Goal: Information Seeking & Learning: Find specific fact

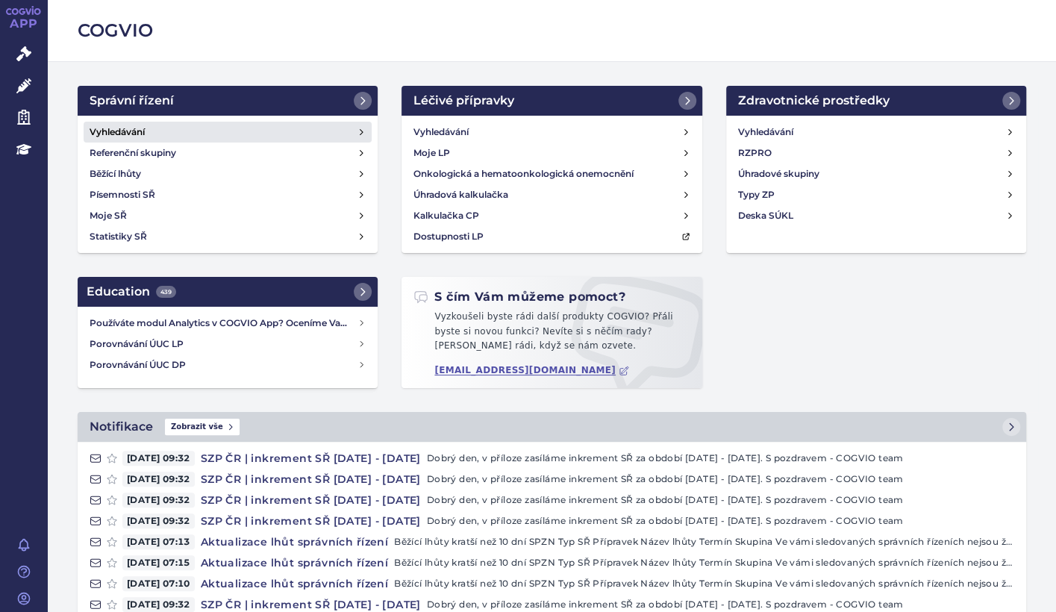
click at [114, 128] on h4 "Vyhledávání" at bounding box center [117, 132] width 55 height 15
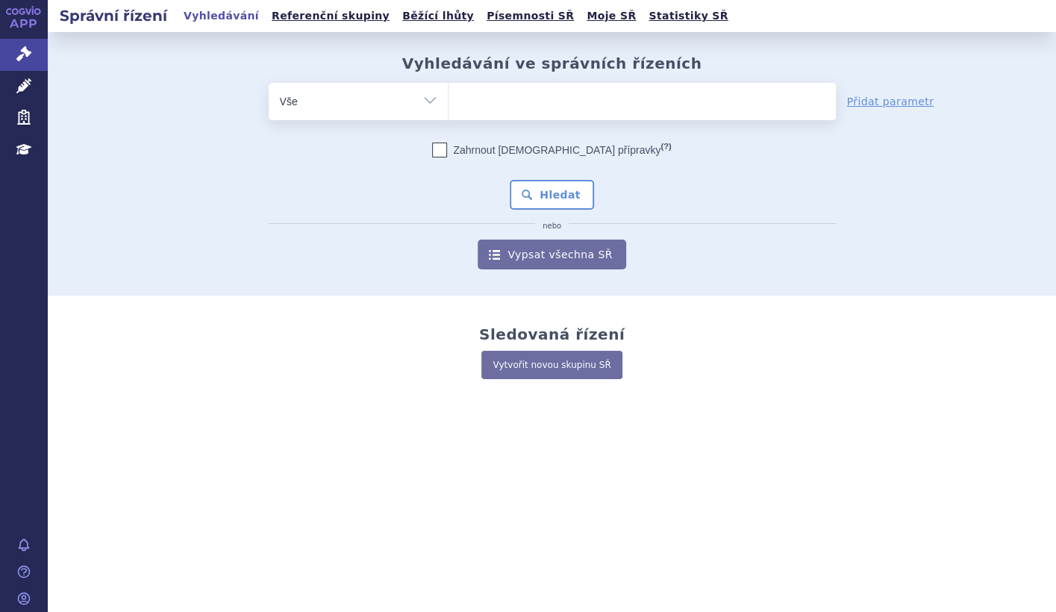
click at [465, 99] on input "search" at bounding box center [464, 99] width 8 height 19
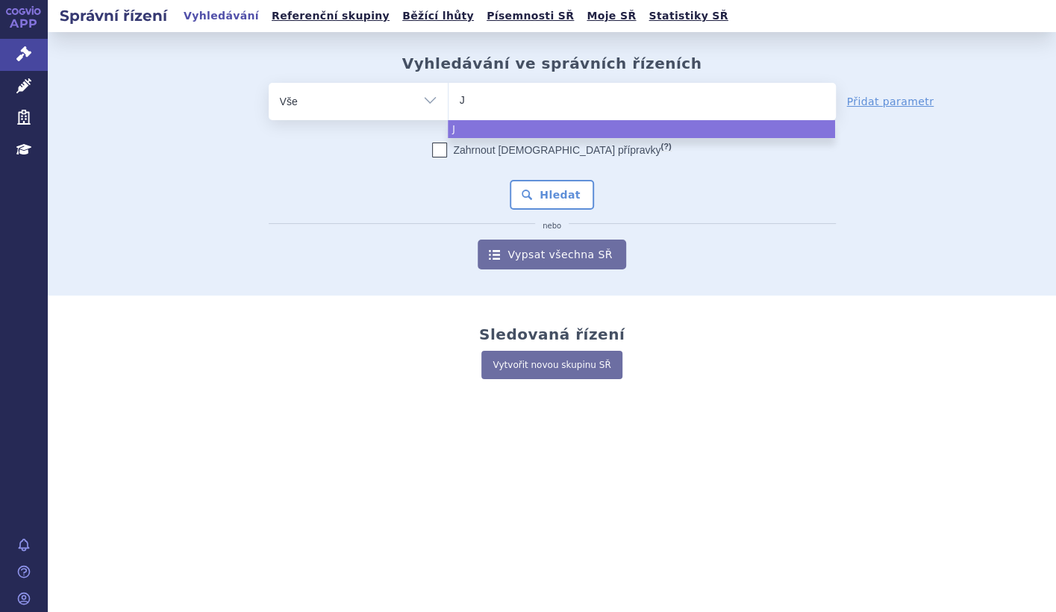
type input "J0"
type input "J07"
type input "J07B"
type input "J07BB"
type input "J07BB0"
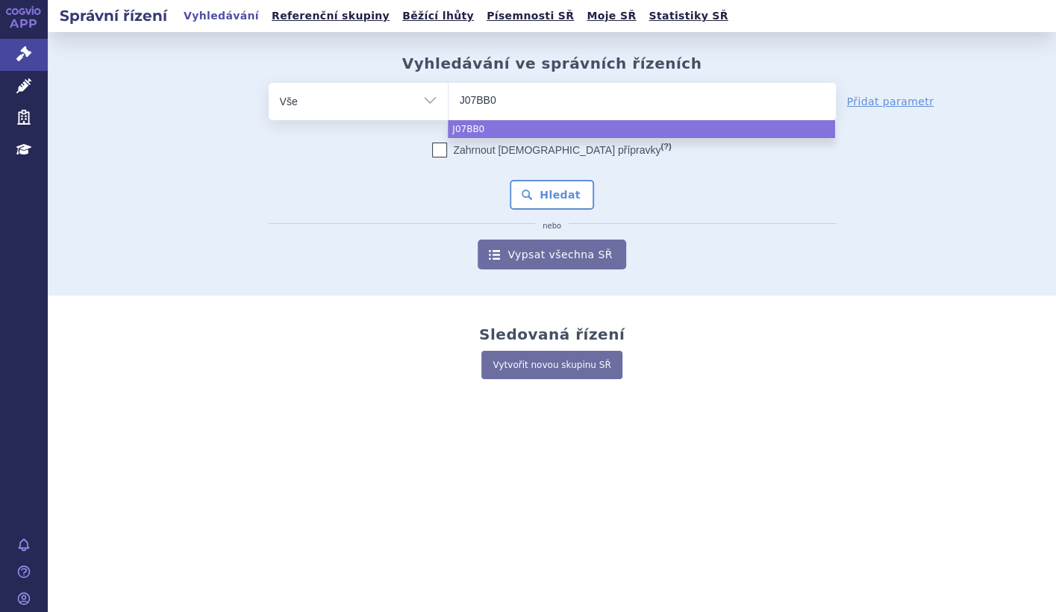
type input "J07BB02"
select select "J07BB02"
click at [562, 196] on button "Hledat" at bounding box center [552, 195] width 84 height 30
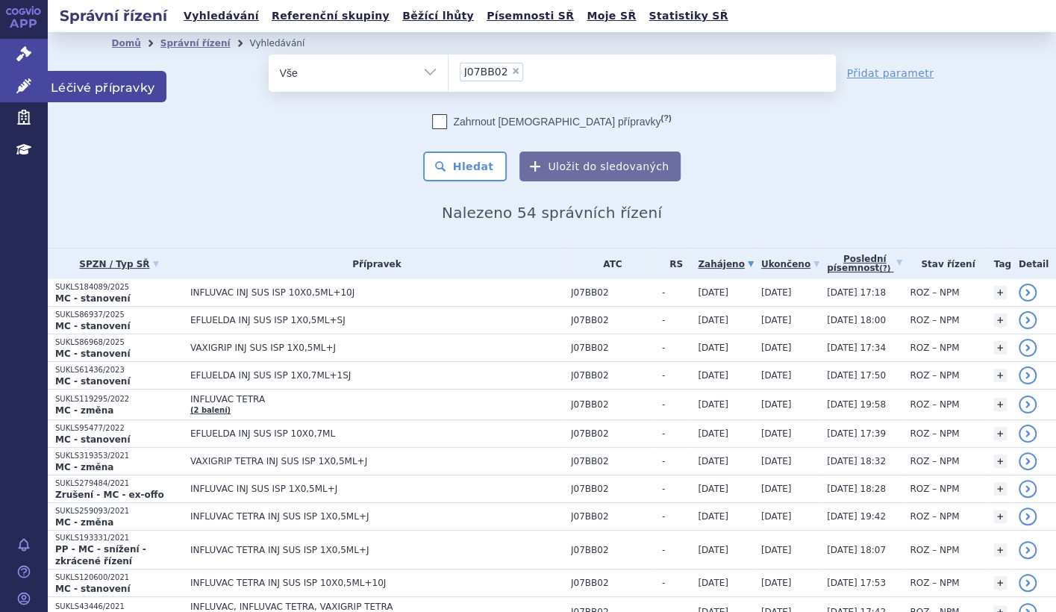
click at [19, 87] on icon at bounding box center [23, 85] width 15 height 15
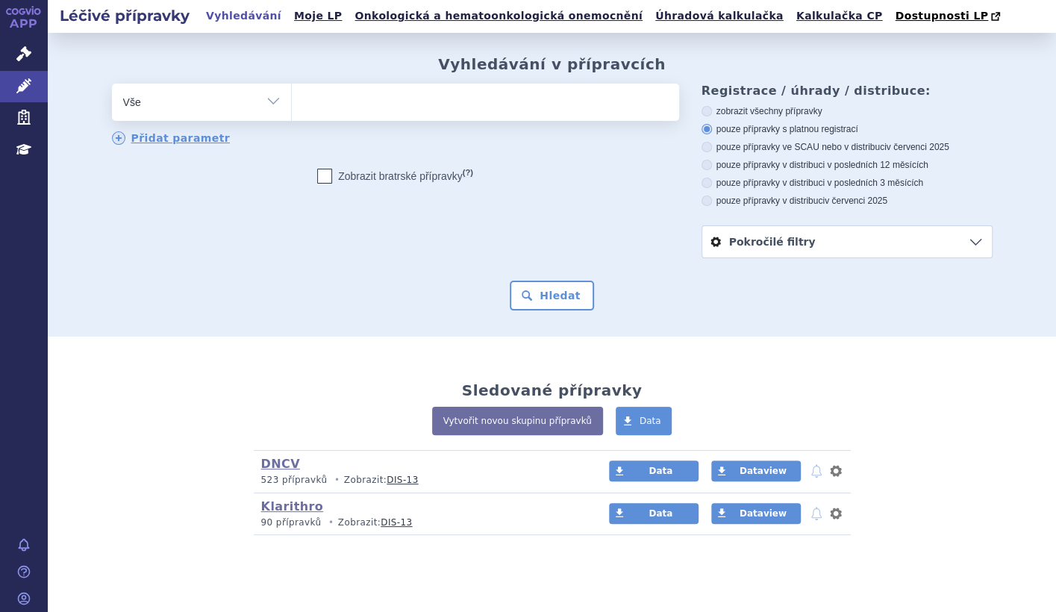
click at [321, 115] on span at bounding box center [485, 102] width 387 height 37
click at [292, 115] on select at bounding box center [291, 101] width 1 height 37
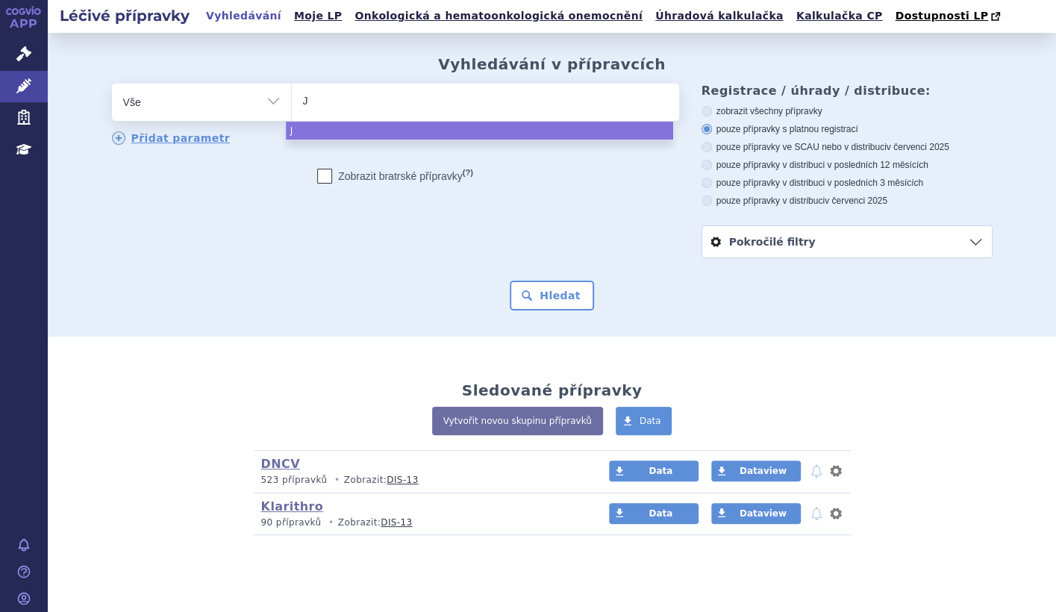
type input "J0"
type input "J07"
type input "J07B"
type input "J07BB"
type input "J07BB0"
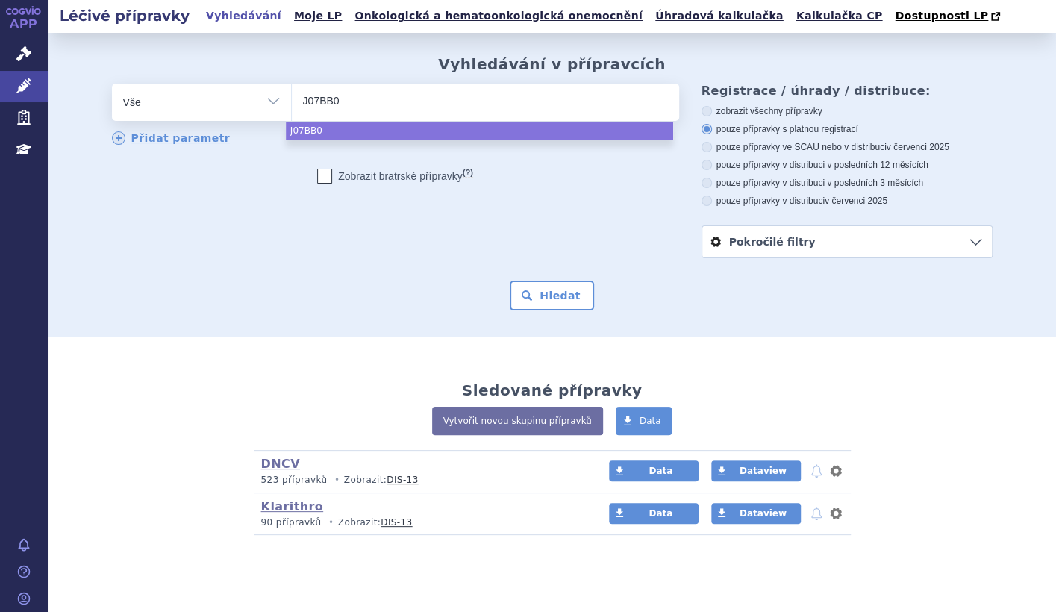
type input "J07BB02"
select select "J07BB02"
click at [551, 297] on button "Hledat" at bounding box center [552, 296] width 84 height 30
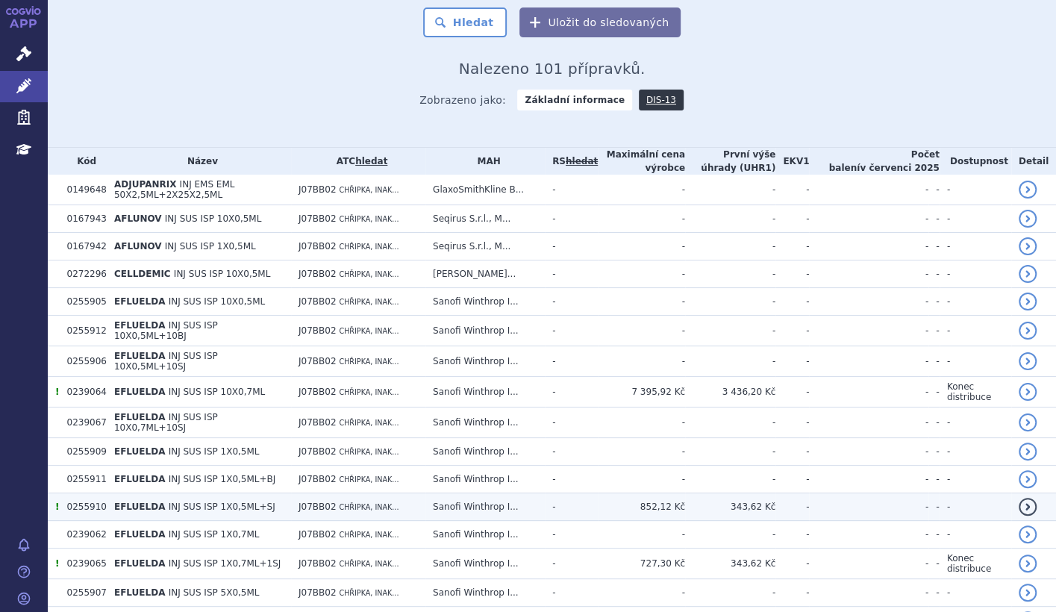
scroll to position [298, 0]
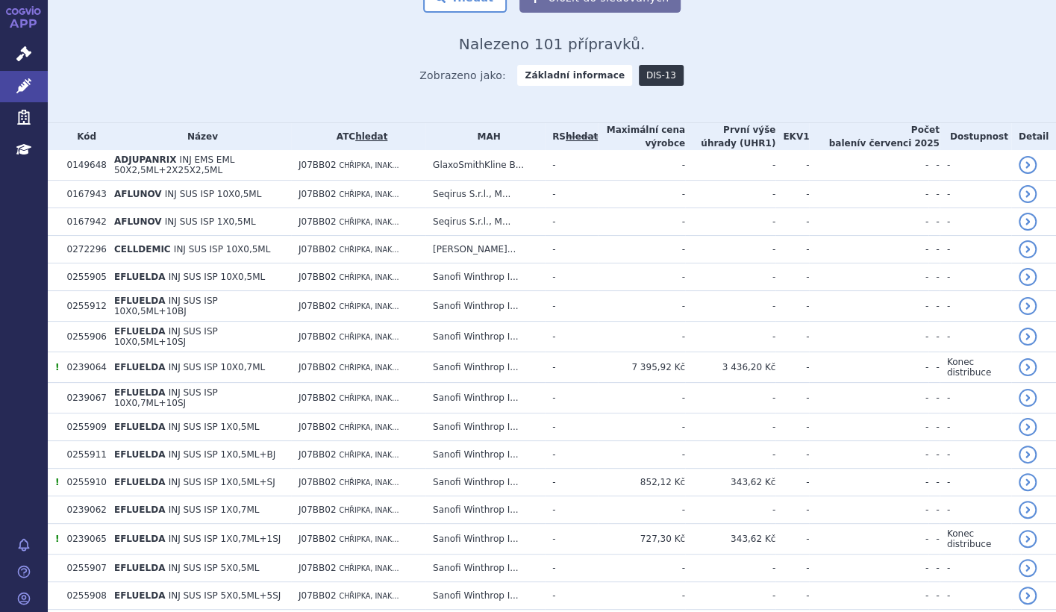
click at [646, 80] on link "DIS-13" at bounding box center [661, 75] width 45 height 21
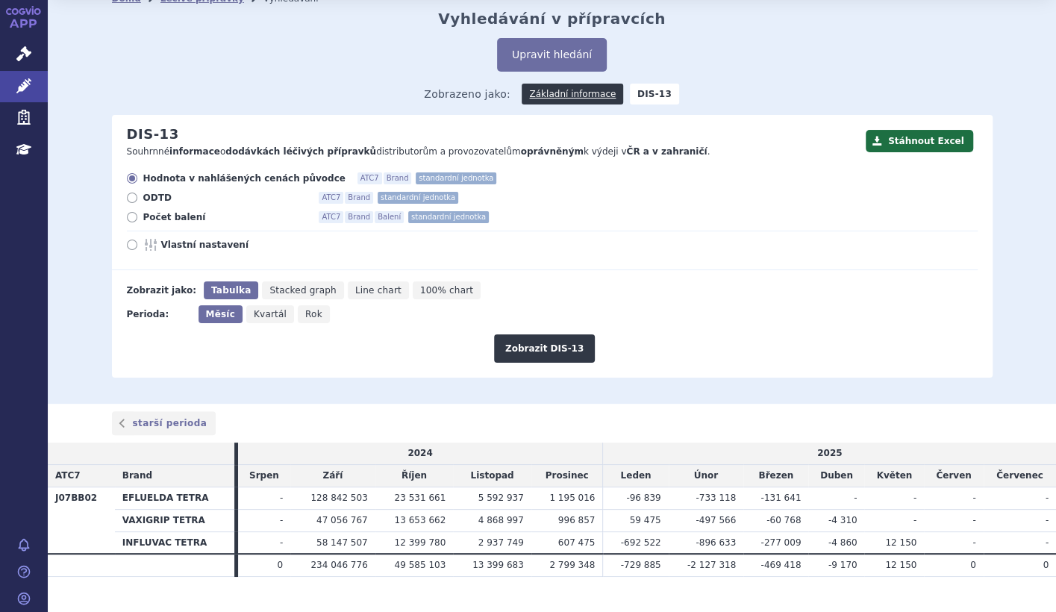
scroll to position [70, 0]
